Goal: Task Accomplishment & Management: Manage account settings

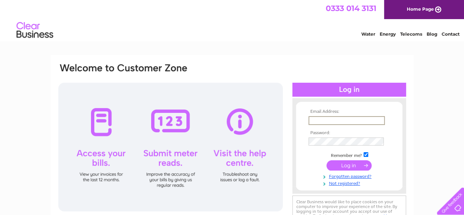
type input "[EMAIL_ADDRESS][DOMAIN_NAME]"
click at [348, 165] on input "submit" at bounding box center [349, 165] width 45 height 10
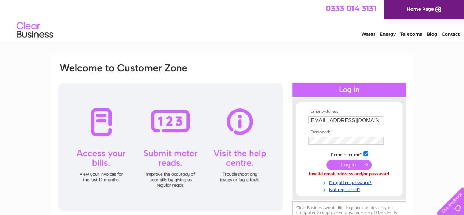
click at [341, 163] on input "submit" at bounding box center [349, 164] width 45 height 10
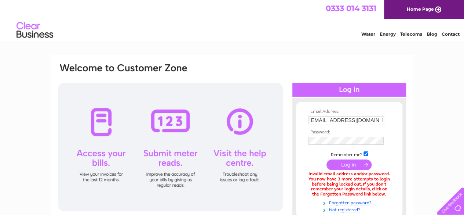
click at [285, 58] on div "Email Address: [EMAIL_ADDRESS][DOMAIN_NAME] Password:" at bounding box center [232, 159] width 363 height 208
